Goal: Information Seeking & Learning: Learn about a topic

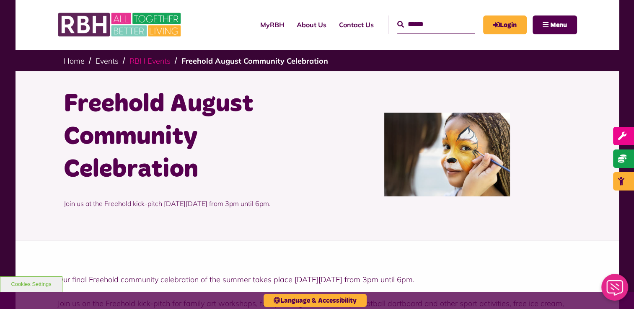
click at [147, 62] on link "RBH Events" at bounding box center [149, 61] width 41 height 10
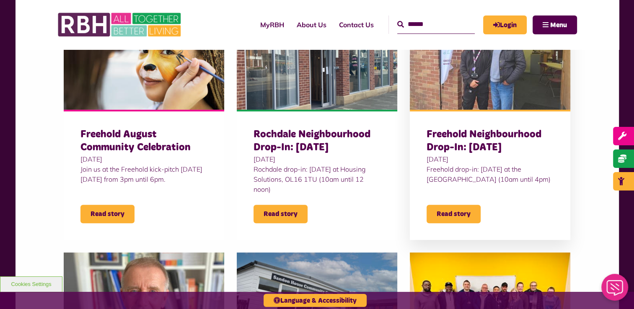
scroll to position [251, 0]
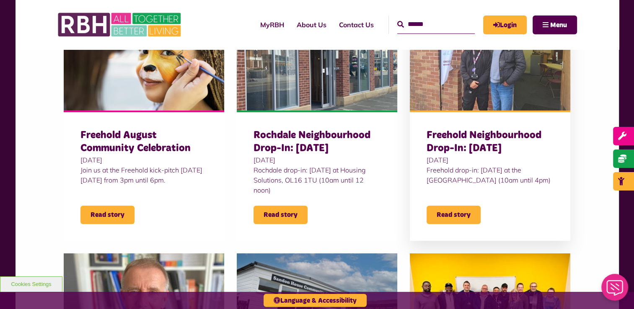
click at [504, 142] on h3 "Freehold Neighbourhood Drop-In: August 2025" at bounding box center [489, 142] width 127 height 26
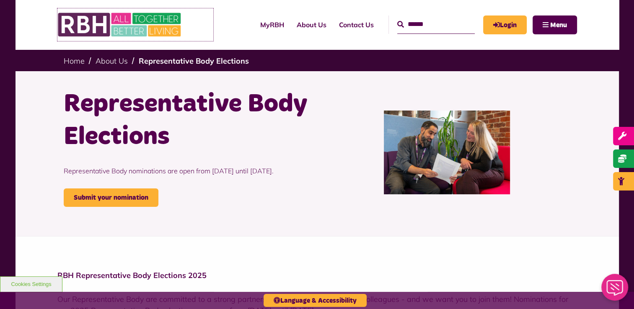
click at [150, 15] on img at bounding box center [120, 24] width 126 height 33
click at [70, 59] on link "Home" at bounding box center [74, 61] width 21 height 10
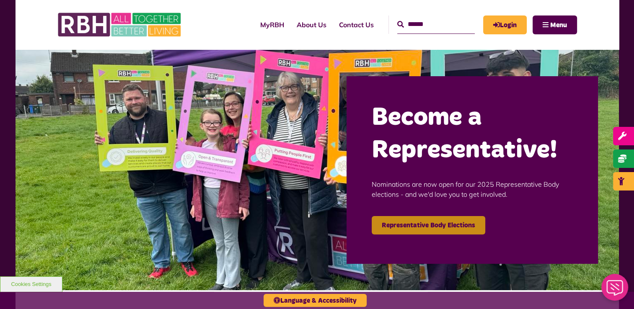
click at [421, 223] on link "Representative Body Elections" at bounding box center [429, 225] width 114 height 18
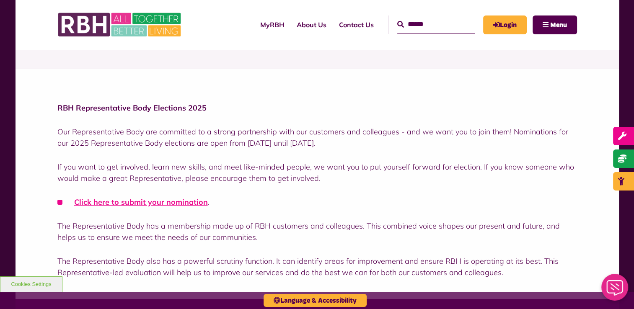
scroll to position [209, 0]
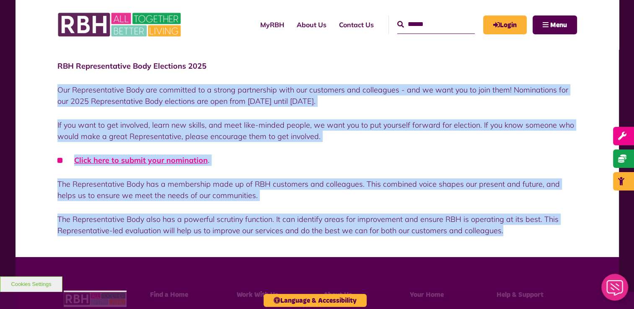
drag, startPoint x: 55, startPoint y: 89, endPoint x: 534, endPoint y: 234, distance: 499.8
click at [534, 234] on div "RBH Representative Body Elections 2025 Our Representative Body are committed to…" at bounding box center [316, 142] width 603 height 230
copy div "Our Representative Body are committed to a strong partnership with our customer…"
click at [445, 156] on li "Click here to submit your nomination ." at bounding box center [316, 160] width 519 height 11
click at [303, 147] on div "RBH Representative Body Elections 2025 Our Representative Body are committed to…" at bounding box center [316, 148] width 519 height 176
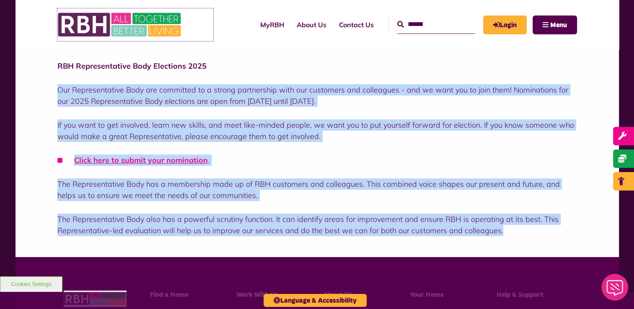
click at [113, 24] on img at bounding box center [120, 24] width 126 height 33
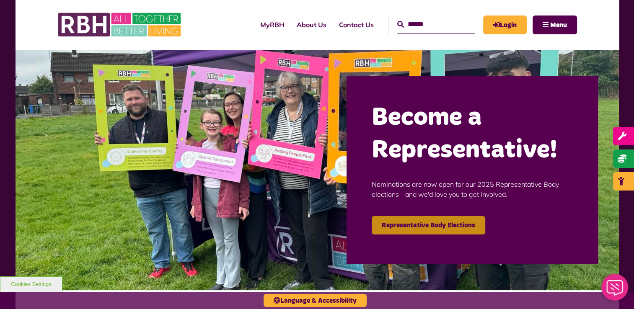
click at [414, 220] on link "Representative Body Elections" at bounding box center [429, 225] width 114 height 18
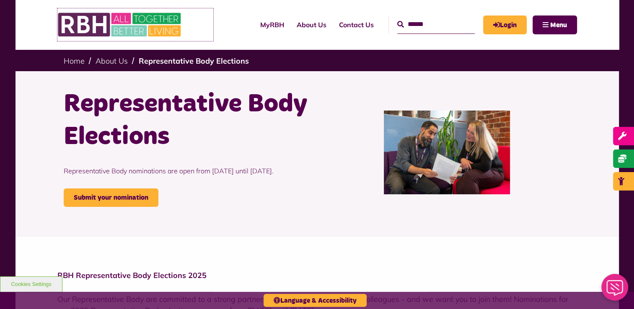
click at [119, 24] on img at bounding box center [120, 24] width 126 height 33
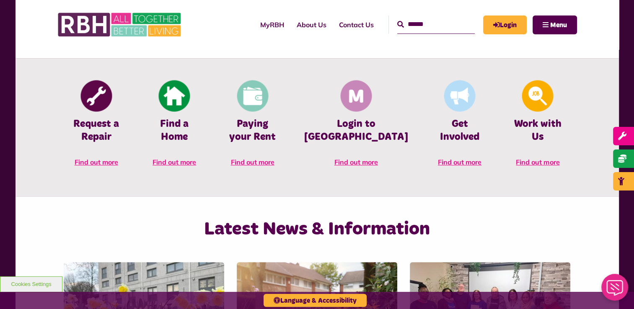
scroll to position [335, 0]
